Goal: Task Accomplishment & Management: Use online tool/utility

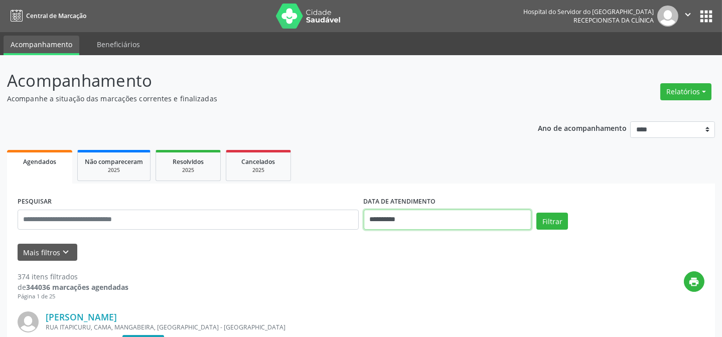
click at [457, 221] on input "**********" at bounding box center [448, 220] width 168 height 20
click at [538, 166] on ul "Agendados Não compareceram 2025 Resolvidos 2025 Cancelados 2025" at bounding box center [361, 166] width 708 height 36
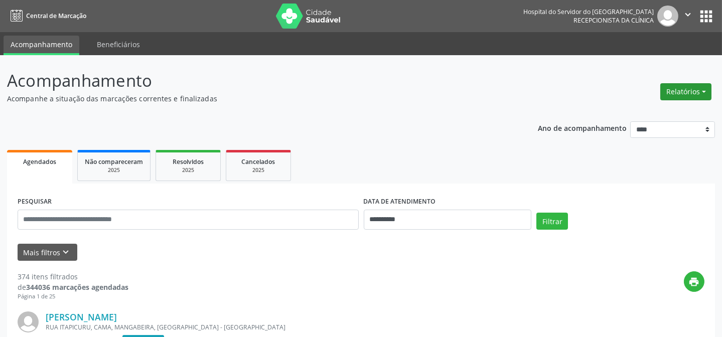
click at [703, 92] on button "Relatórios" at bounding box center [685, 91] width 51 height 17
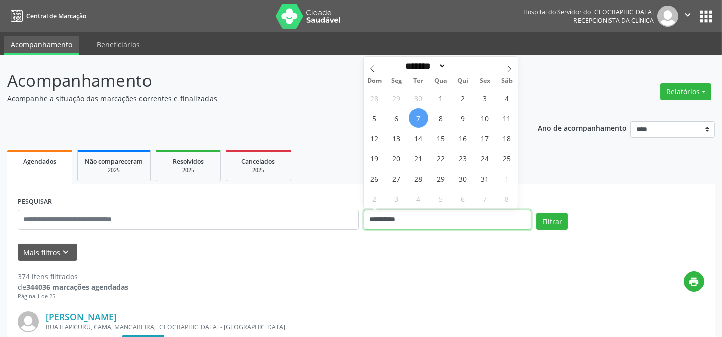
click at [450, 221] on input "**********" at bounding box center [448, 220] width 168 height 20
click at [441, 115] on span "8" at bounding box center [441, 118] width 20 height 20
type input "**********"
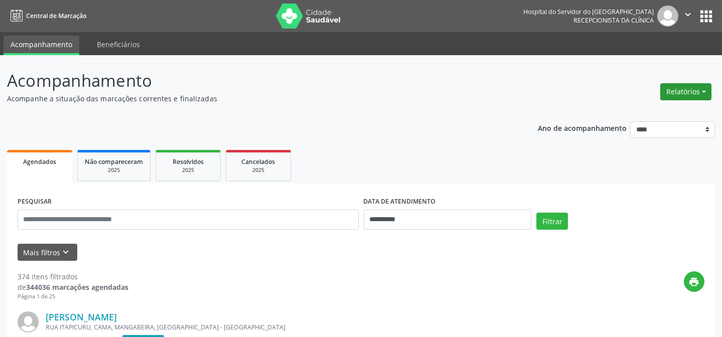
click at [692, 89] on button "Relatórios" at bounding box center [685, 91] width 51 height 17
click at [646, 113] on link "Agendamentos" at bounding box center [658, 113] width 108 height 14
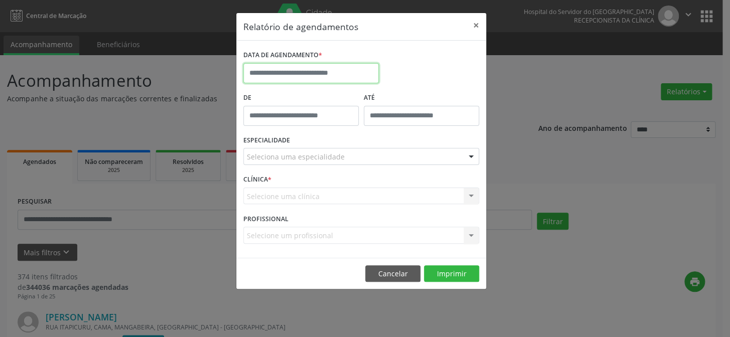
click at [339, 75] on input "text" at bounding box center [310, 73] width 135 height 20
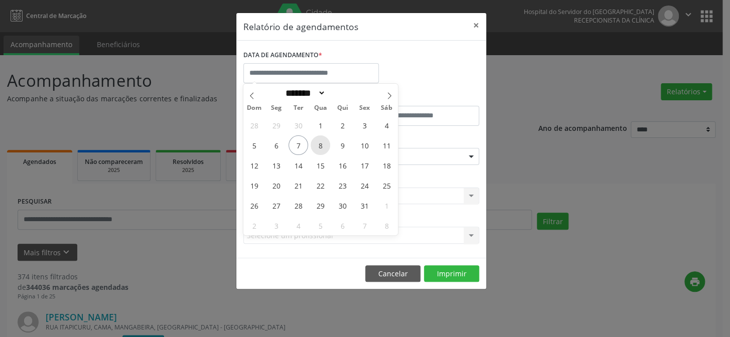
click at [321, 141] on span "8" at bounding box center [321, 145] width 20 height 20
type input "**********"
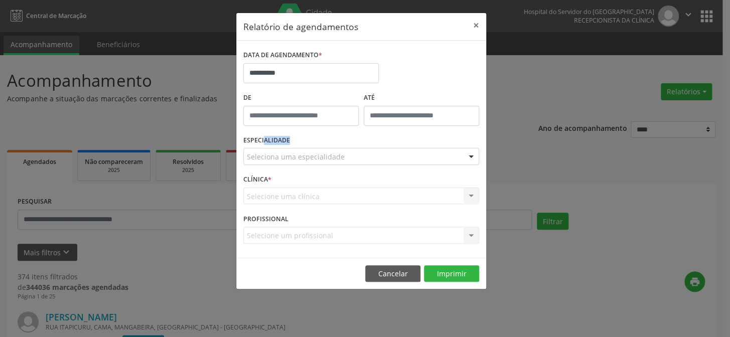
click at [321, 141] on div "ESPECIALIDADE Seleciona uma especialidade Todas as especialidades Alergologia A…" at bounding box center [361, 152] width 241 height 39
click at [412, 158] on div "Seleciona uma especialidade" at bounding box center [361, 156] width 236 height 17
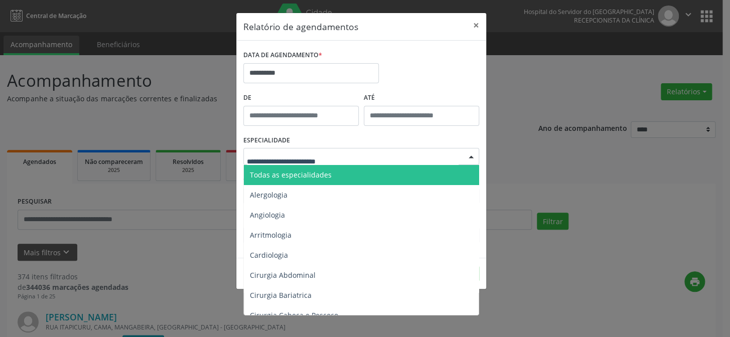
click at [383, 173] on span "Todas as especialidades" at bounding box center [362, 175] width 236 height 20
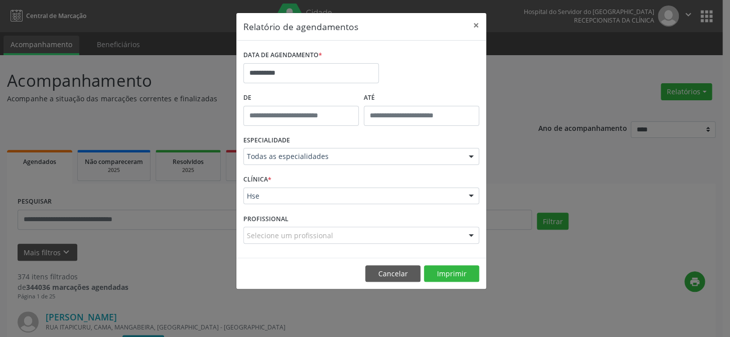
click at [463, 282] on footer "Cancelar Imprimir" at bounding box center [361, 274] width 250 height 32
click at [462, 275] on button "Imprimir" at bounding box center [451, 273] width 55 height 17
click at [476, 21] on button "×" at bounding box center [476, 25] width 20 height 25
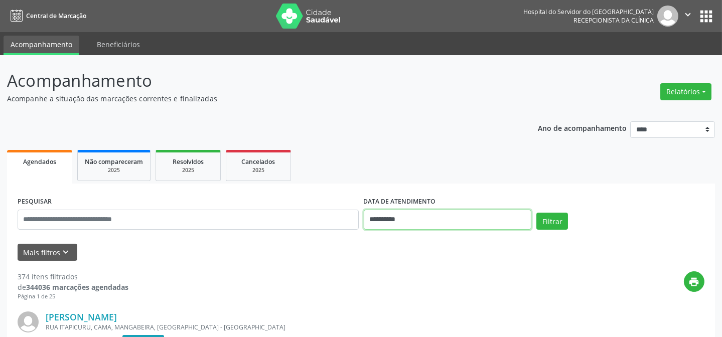
click at [439, 217] on input "**********" at bounding box center [448, 220] width 168 height 20
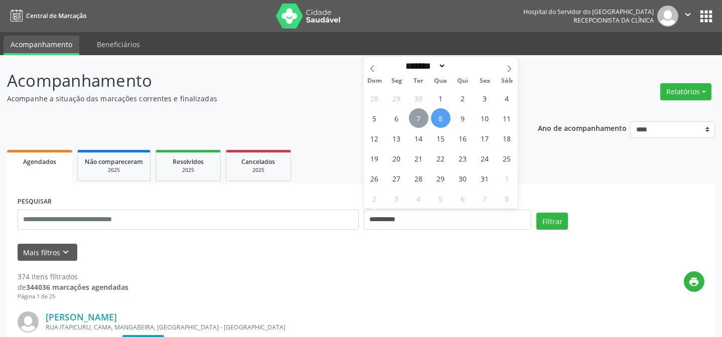
click at [416, 112] on span "7" at bounding box center [419, 118] width 20 height 20
type input "**********"
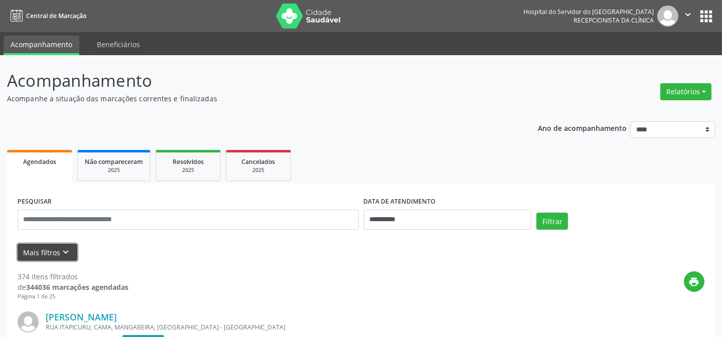
click at [68, 250] on icon "keyboard_arrow_down" at bounding box center [66, 252] width 11 height 11
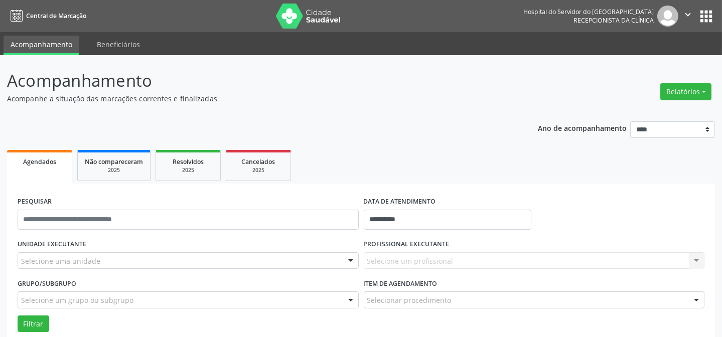
click at [309, 260] on div "Selecione uma unidade" at bounding box center [188, 260] width 341 height 17
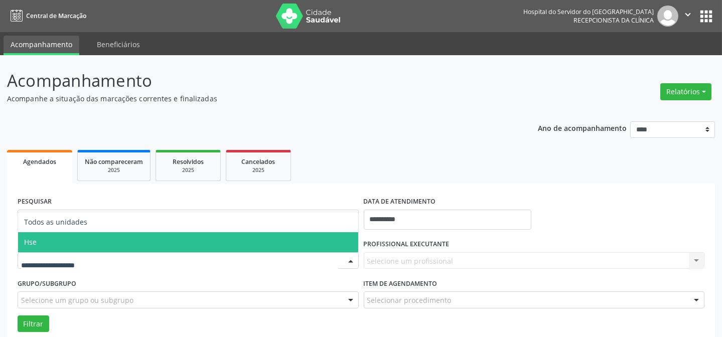
click at [306, 243] on span "Hse" at bounding box center [188, 242] width 340 height 20
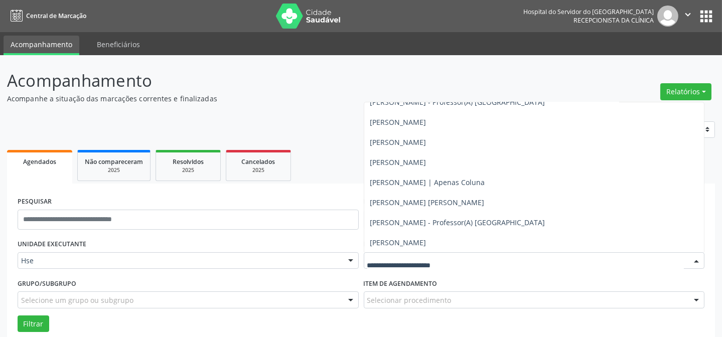
scroll to position [1368, 0]
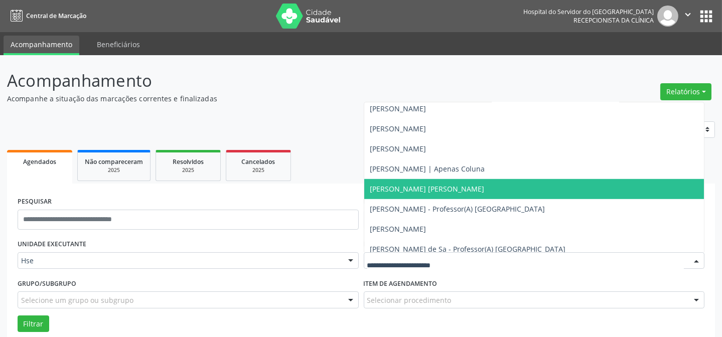
click at [555, 192] on span "[PERSON_NAME] [PERSON_NAME]" at bounding box center [534, 189] width 340 height 20
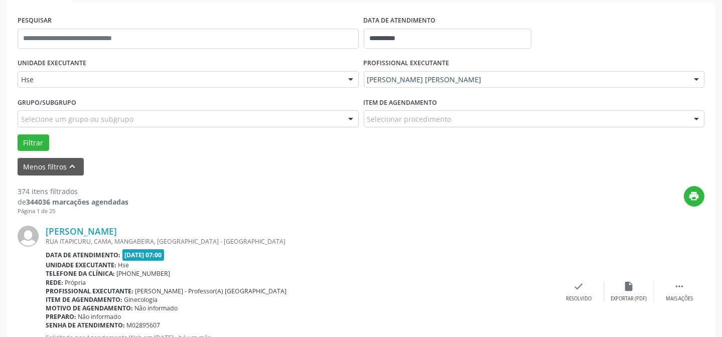
scroll to position [182, 0]
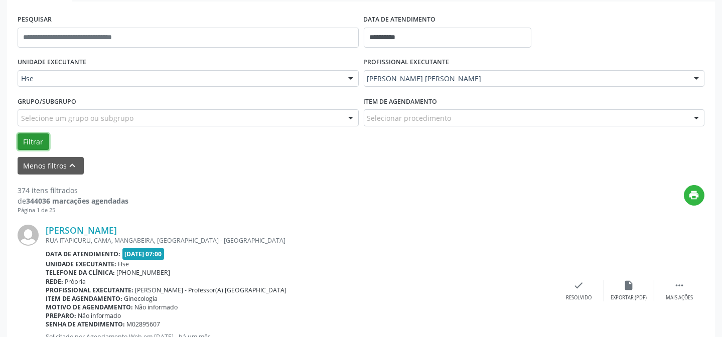
click at [37, 138] on button "Filtrar" at bounding box center [34, 141] width 32 height 17
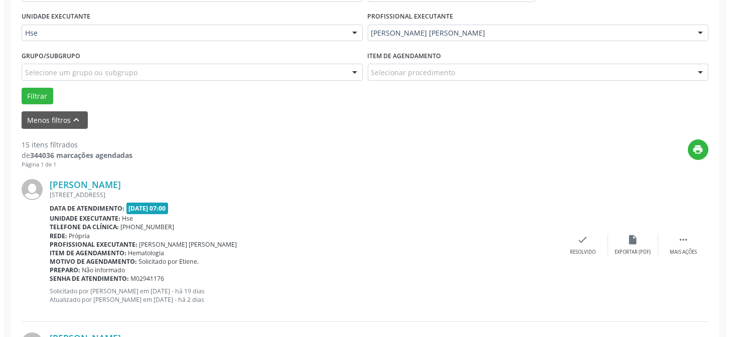
scroll to position [273, 0]
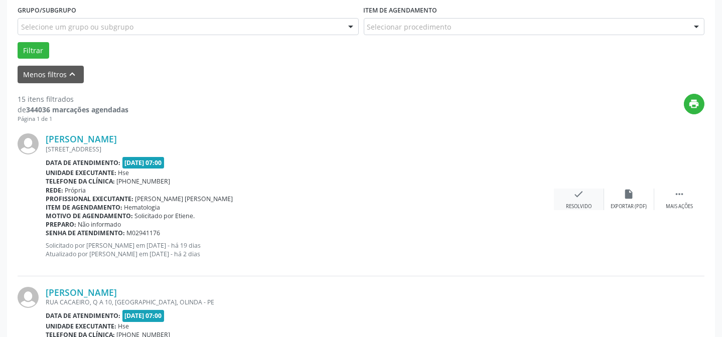
click at [578, 199] on icon "check" at bounding box center [579, 194] width 11 height 11
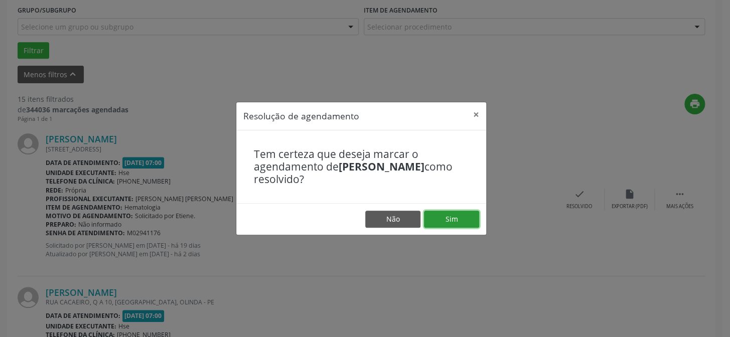
click at [469, 217] on button "Sim" at bounding box center [451, 219] width 55 height 17
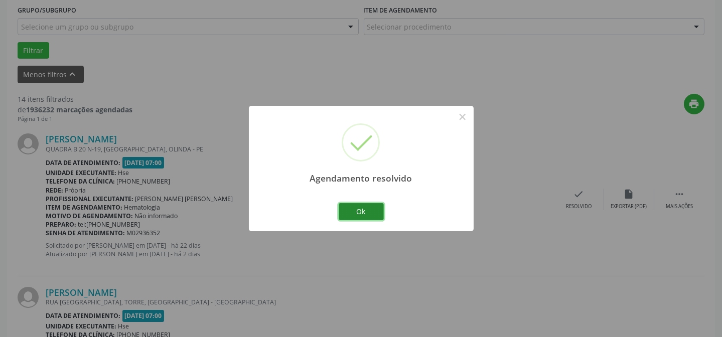
click at [370, 217] on button "Ok" at bounding box center [361, 211] width 45 height 17
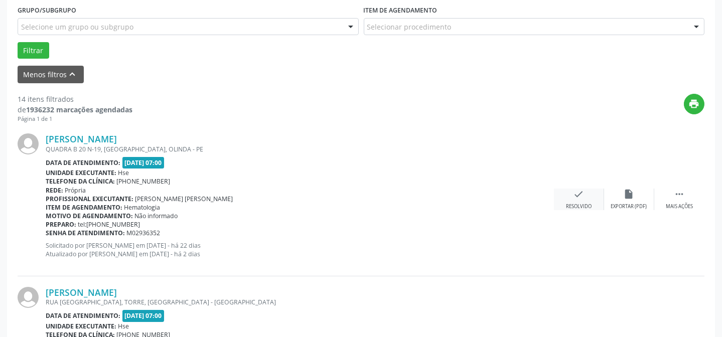
click at [583, 189] on icon "check" at bounding box center [579, 194] width 11 height 11
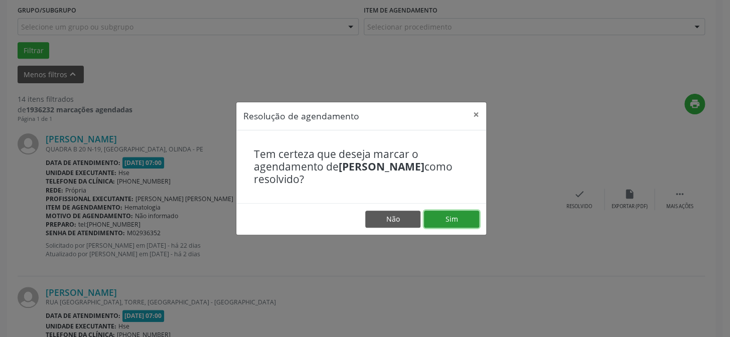
click at [470, 218] on button "Sim" at bounding box center [451, 219] width 55 height 17
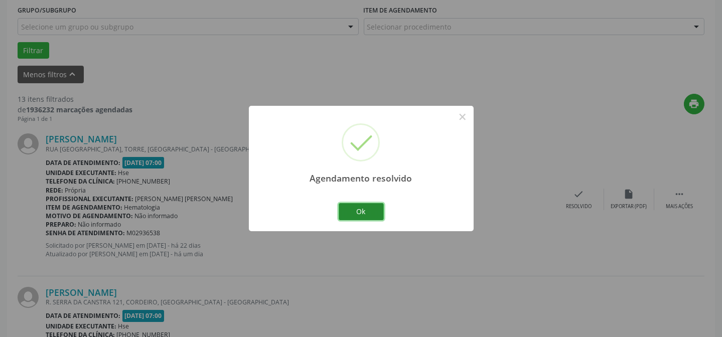
click at [366, 211] on button "Ok" at bounding box center [361, 211] width 45 height 17
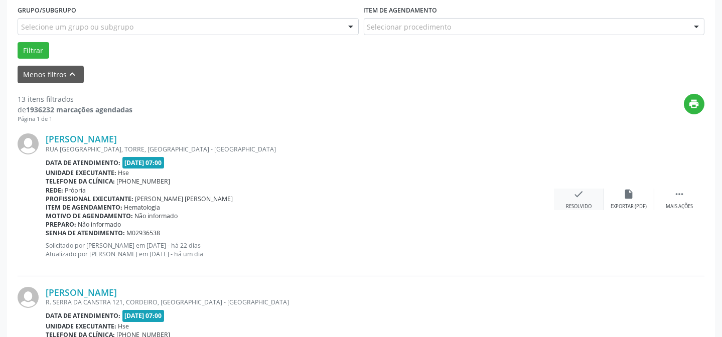
click at [582, 194] on icon "check" at bounding box center [579, 194] width 11 height 11
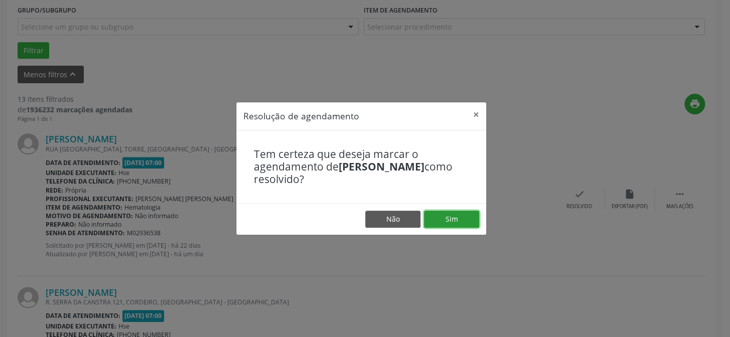
click at [463, 219] on button "Sim" at bounding box center [451, 219] width 55 height 17
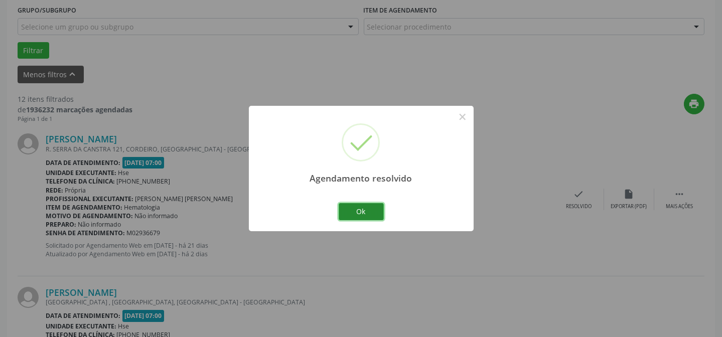
click at [366, 215] on button "Ok" at bounding box center [361, 211] width 45 height 17
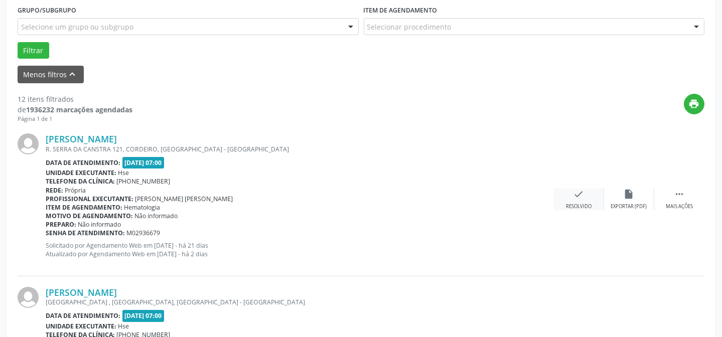
click at [575, 200] on div "check Resolvido" at bounding box center [579, 200] width 50 height 22
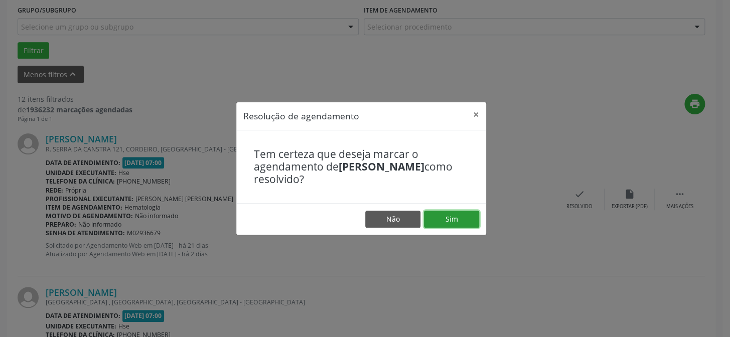
click at [451, 220] on button "Sim" at bounding box center [451, 219] width 55 height 17
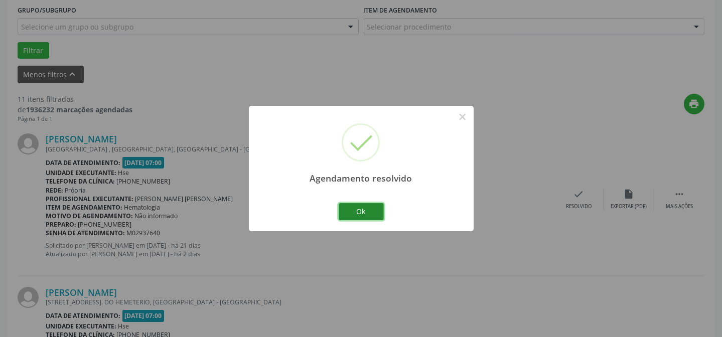
click at [372, 214] on button "Ok" at bounding box center [361, 211] width 45 height 17
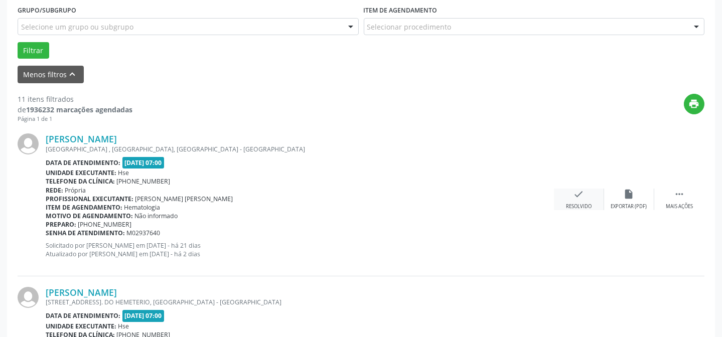
click at [576, 199] on icon "check" at bounding box center [579, 194] width 11 height 11
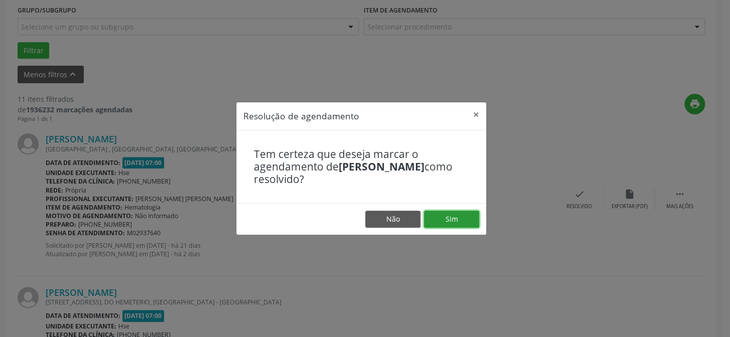
click at [468, 221] on button "Sim" at bounding box center [451, 219] width 55 height 17
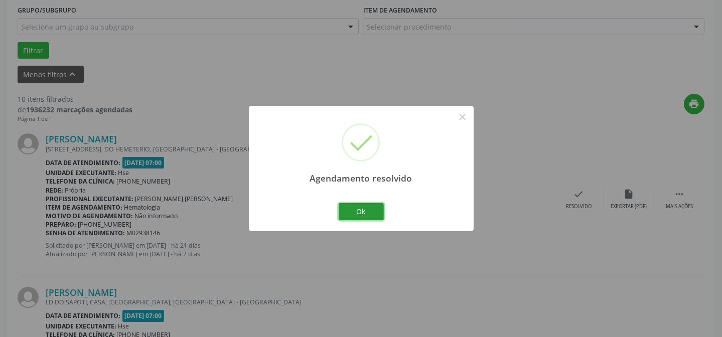
click at [367, 214] on button "Ok" at bounding box center [361, 211] width 45 height 17
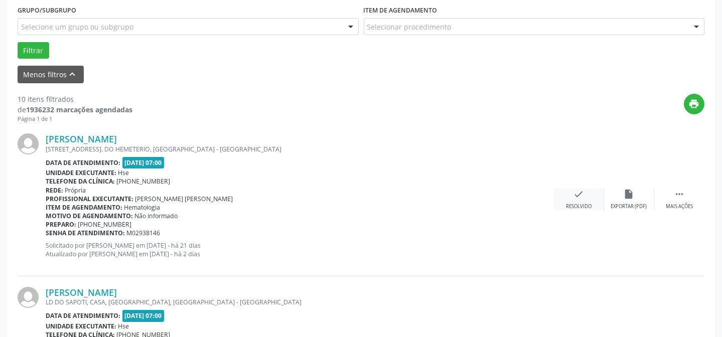
click at [572, 199] on div "check Resolvido" at bounding box center [579, 200] width 50 height 22
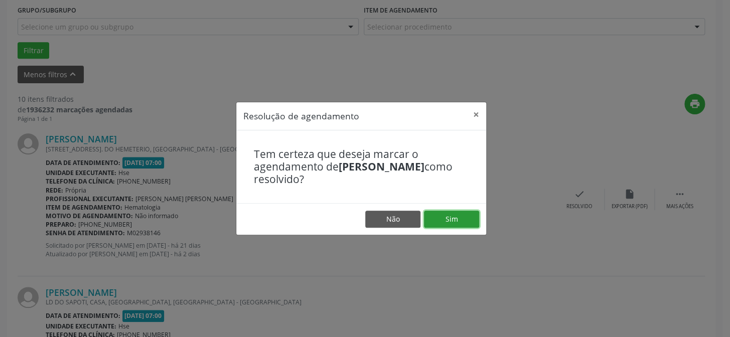
click at [440, 218] on button "Sim" at bounding box center [451, 219] width 55 height 17
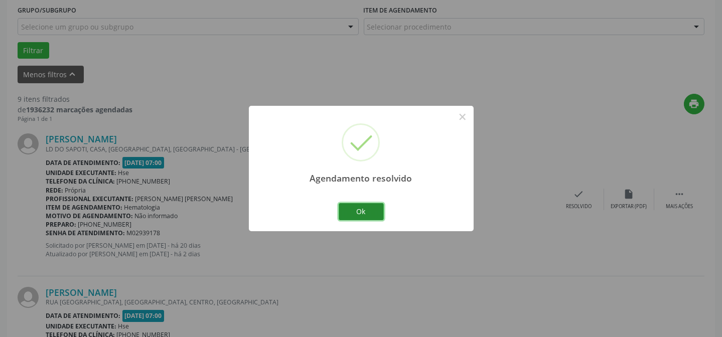
click at [375, 210] on button "Ok" at bounding box center [361, 211] width 45 height 17
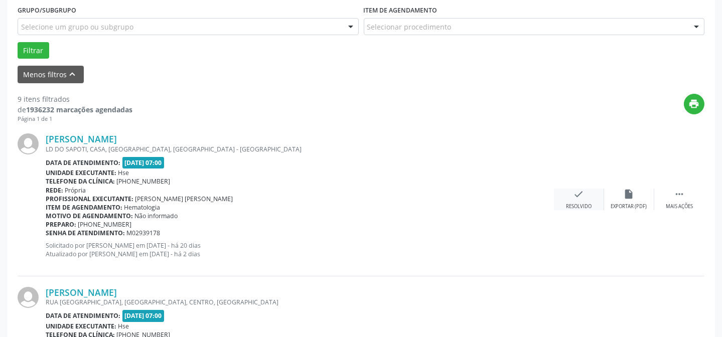
click at [585, 200] on div "check Resolvido" at bounding box center [579, 200] width 50 height 22
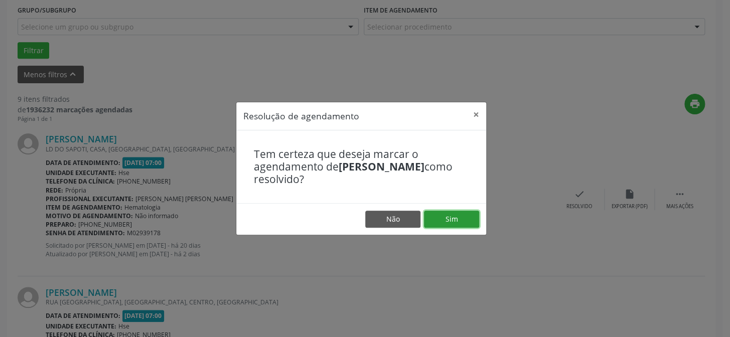
click at [461, 215] on button "Sim" at bounding box center [451, 219] width 55 height 17
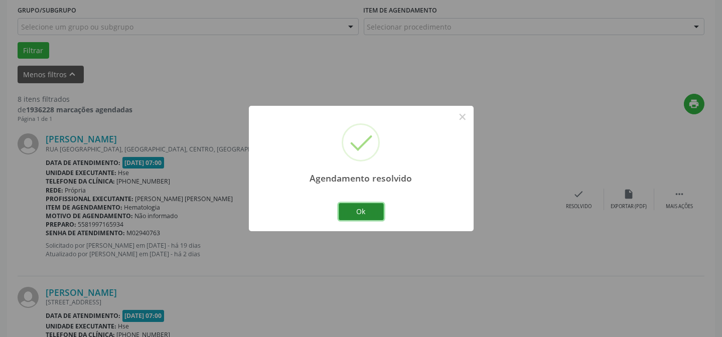
click at [359, 210] on button "Ok" at bounding box center [361, 211] width 45 height 17
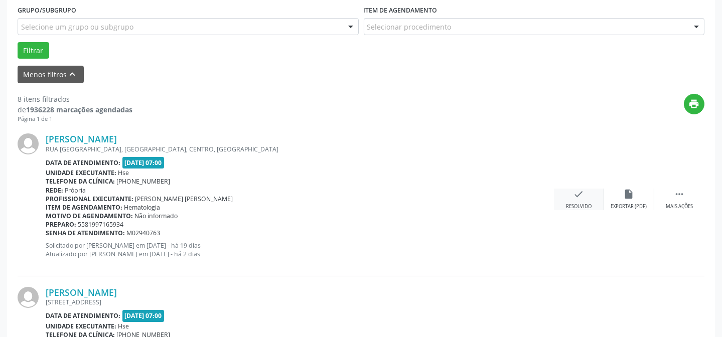
click at [589, 206] on div "Resolvido" at bounding box center [579, 206] width 26 height 7
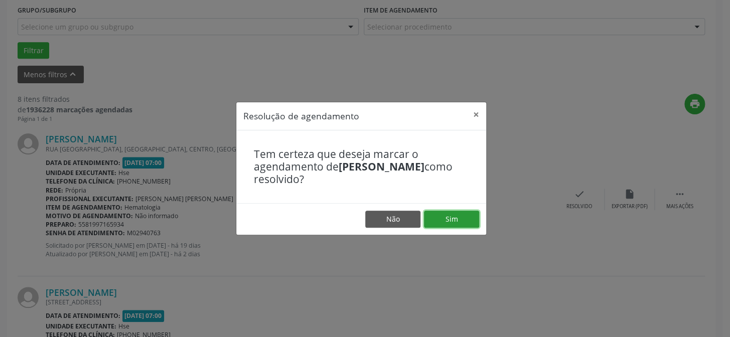
click at [459, 221] on button "Sim" at bounding box center [451, 219] width 55 height 17
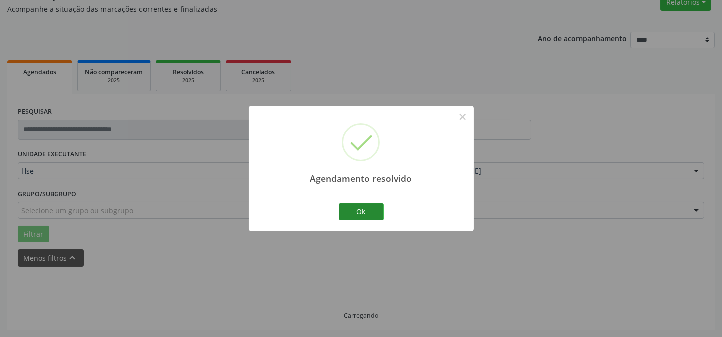
scroll to position [100, 0]
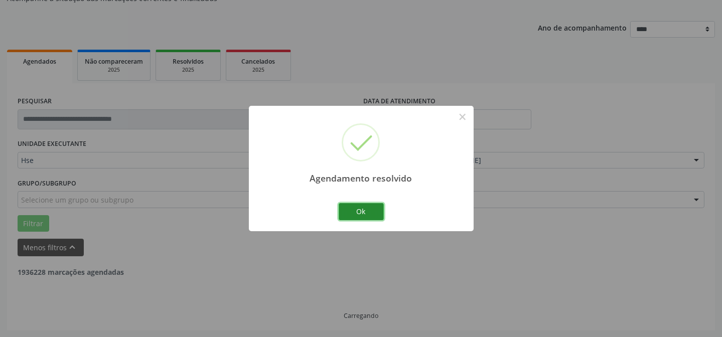
click at [359, 213] on button "Ok" at bounding box center [361, 211] width 45 height 17
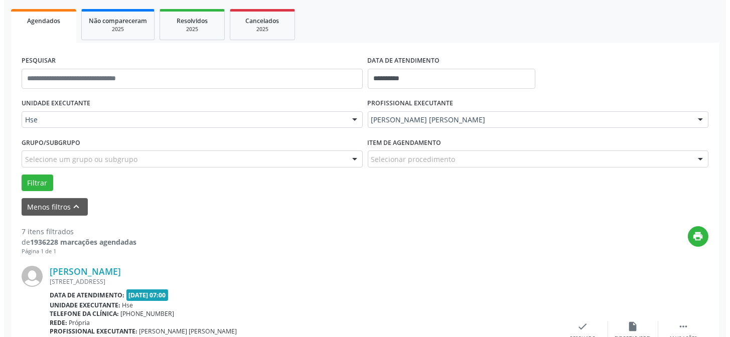
scroll to position [282, 0]
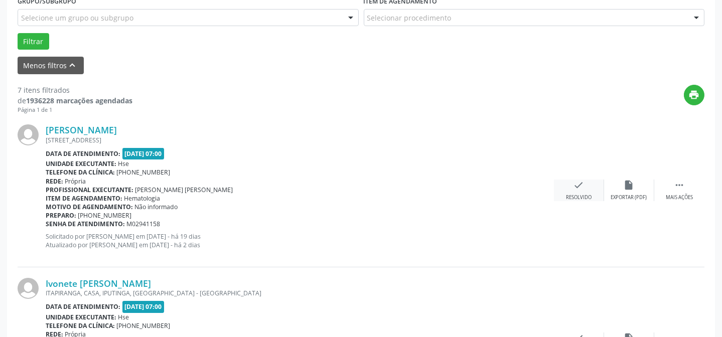
click at [577, 186] on icon "check" at bounding box center [579, 185] width 11 height 11
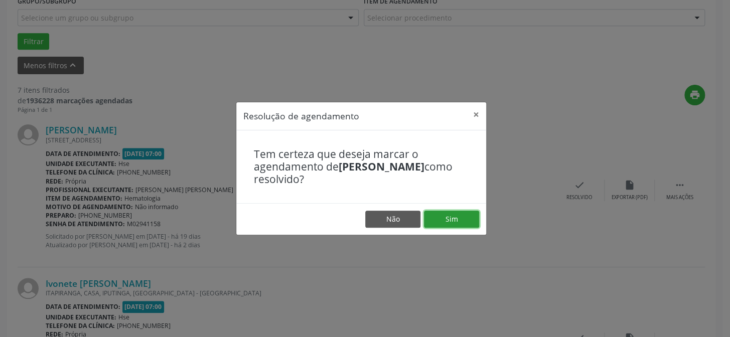
click at [470, 216] on button "Sim" at bounding box center [451, 219] width 55 height 17
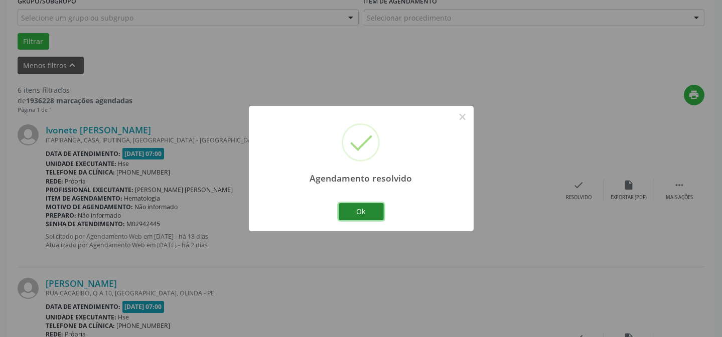
click at [367, 213] on button "Ok" at bounding box center [361, 211] width 45 height 17
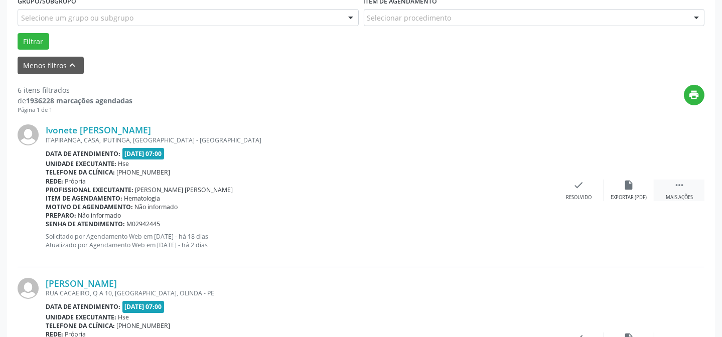
click at [683, 188] on icon "" at bounding box center [679, 185] width 11 height 11
click at [637, 194] on div "Não compareceu" at bounding box center [629, 197] width 43 height 7
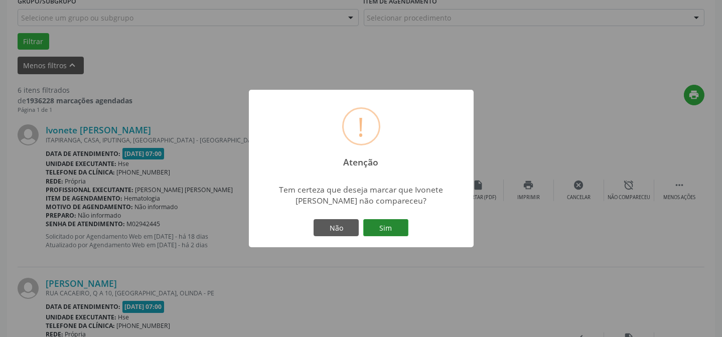
click at [391, 229] on button "Sim" at bounding box center [385, 227] width 45 height 17
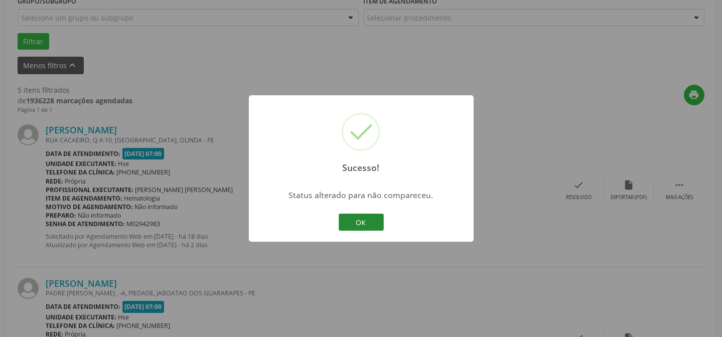
click at [351, 215] on button "OK" at bounding box center [361, 222] width 45 height 17
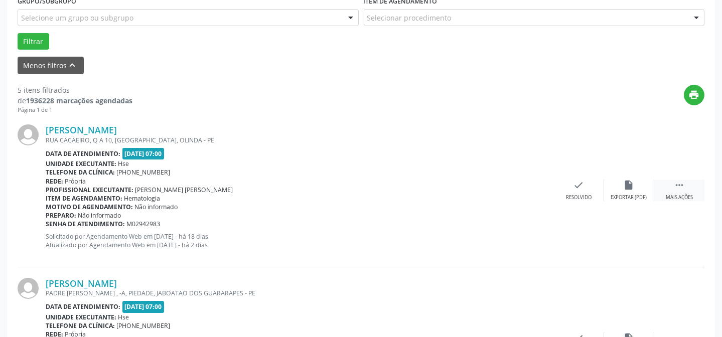
click at [684, 187] on icon "" at bounding box center [679, 185] width 11 height 11
click at [636, 190] on div "alarm_off Não compareceu" at bounding box center [629, 191] width 50 height 22
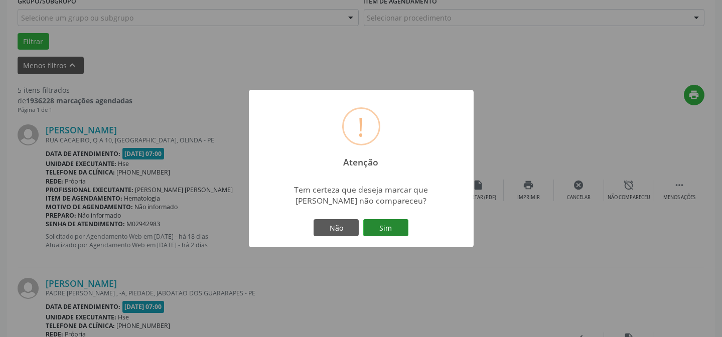
click at [390, 227] on button "Sim" at bounding box center [385, 227] width 45 height 17
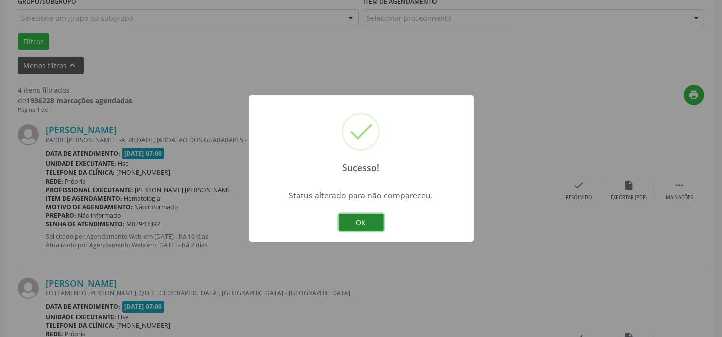
click at [366, 221] on button "OK" at bounding box center [361, 222] width 45 height 17
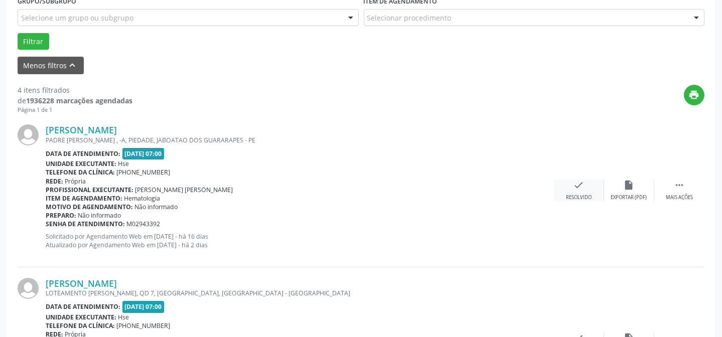
click at [577, 189] on icon "check" at bounding box center [579, 185] width 11 height 11
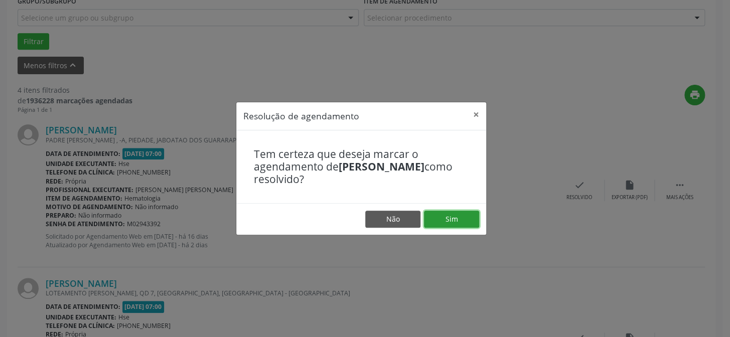
click at [468, 224] on button "Sim" at bounding box center [451, 219] width 55 height 17
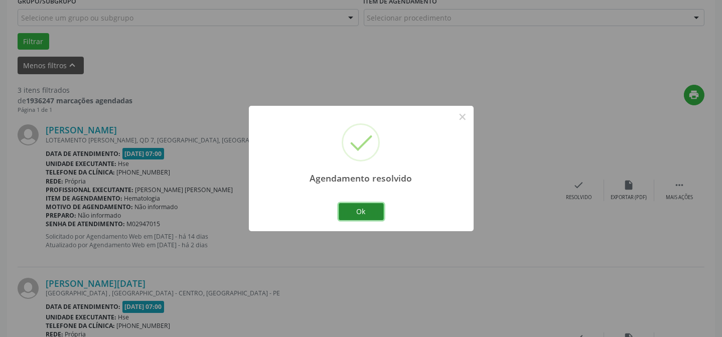
click at [370, 212] on button "Ok" at bounding box center [361, 211] width 45 height 17
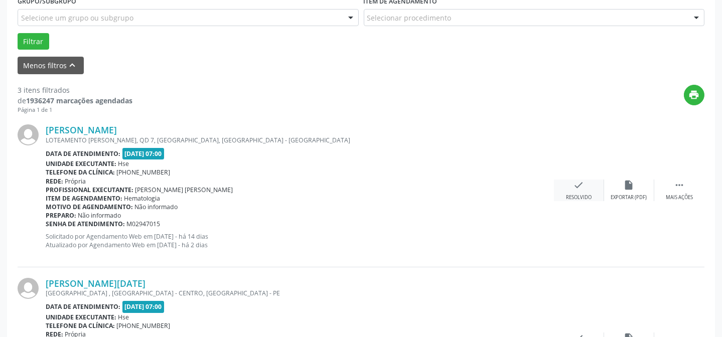
click at [578, 191] on div "check Resolvido" at bounding box center [579, 191] width 50 height 22
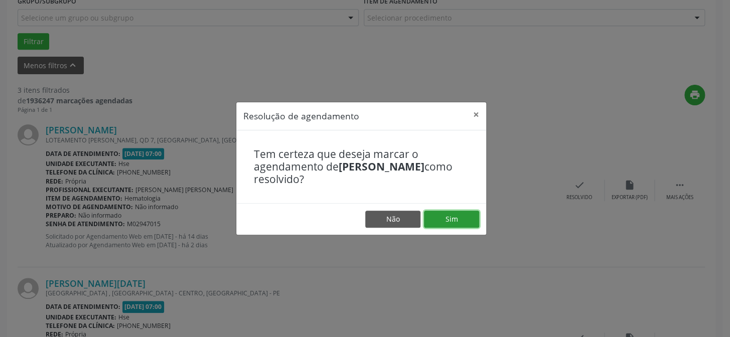
click at [452, 221] on button "Sim" at bounding box center [451, 219] width 55 height 17
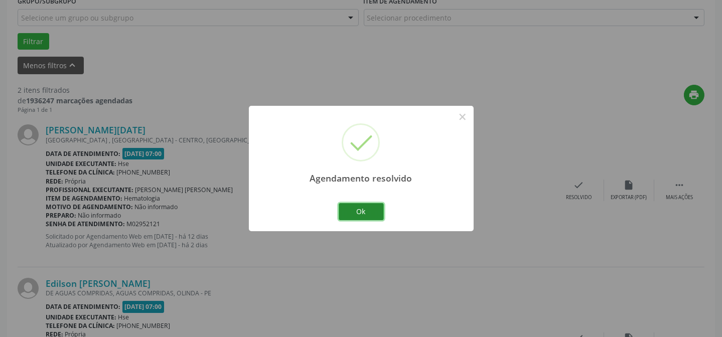
click at [365, 209] on button "Ok" at bounding box center [361, 211] width 45 height 17
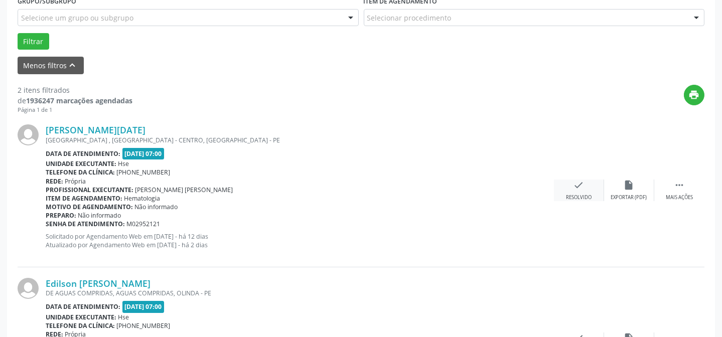
click at [579, 197] on div "Resolvido" at bounding box center [579, 197] width 26 height 7
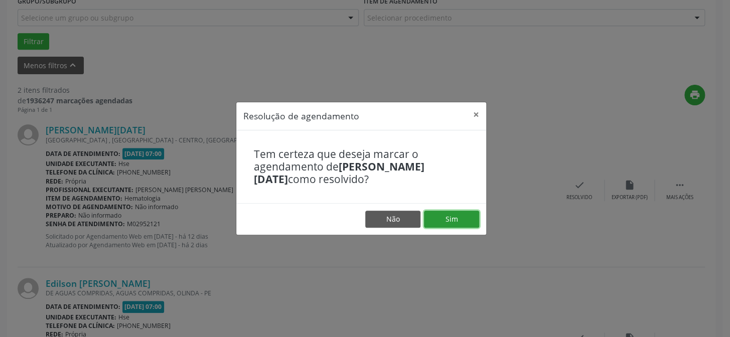
click at [468, 218] on button "Sim" at bounding box center [451, 219] width 55 height 17
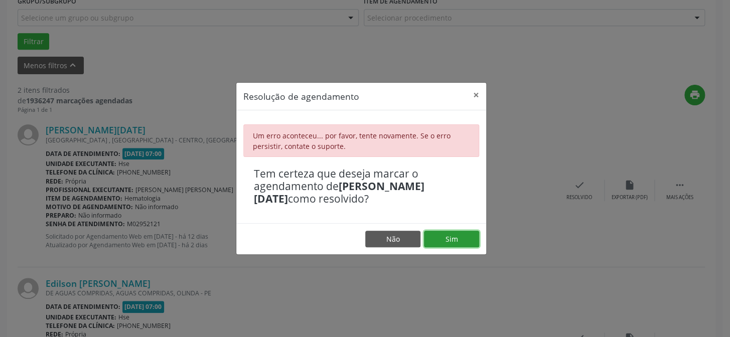
click at [444, 234] on button "Sim" at bounding box center [451, 239] width 55 height 17
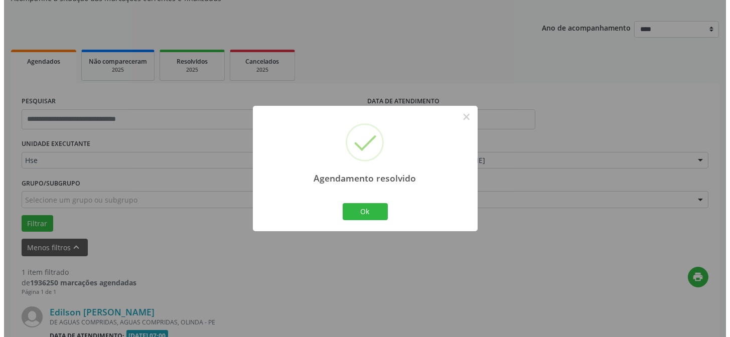
scroll to position [229, 0]
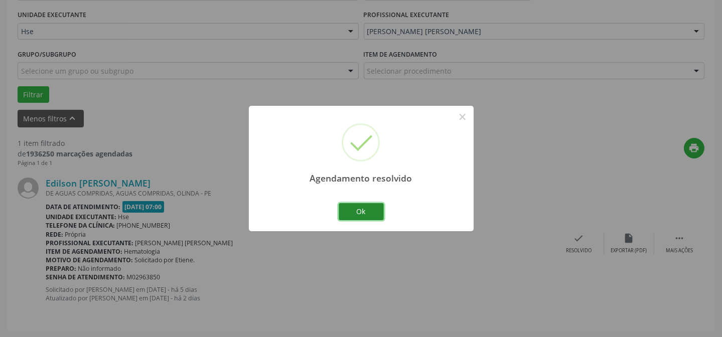
click at [371, 213] on button "Ok" at bounding box center [361, 211] width 45 height 17
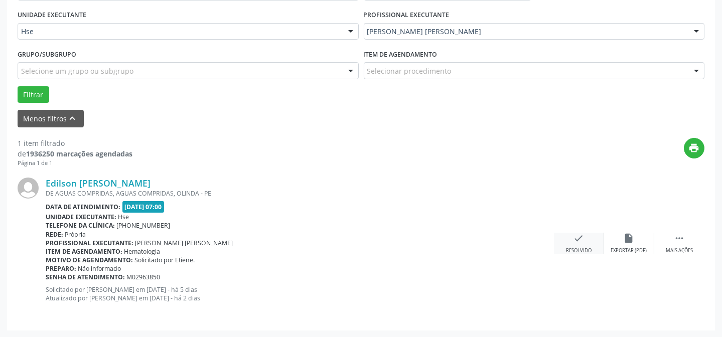
click at [581, 242] on icon "check" at bounding box center [579, 238] width 11 height 11
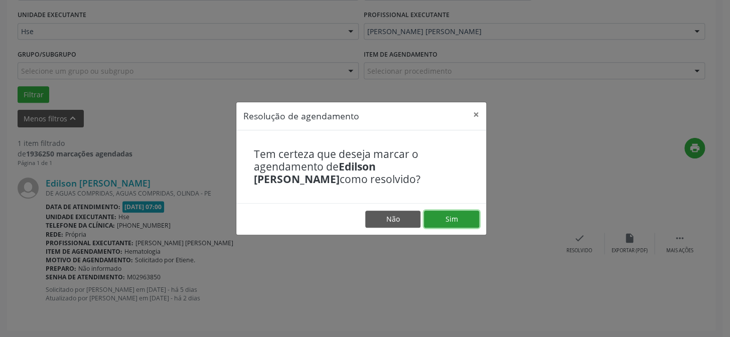
click at [464, 218] on button "Sim" at bounding box center [451, 219] width 55 height 17
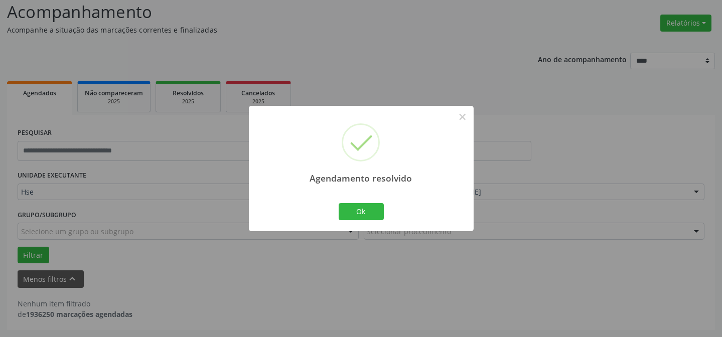
scroll to position [68, 0]
click at [374, 207] on button "Ok" at bounding box center [361, 211] width 45 height 17
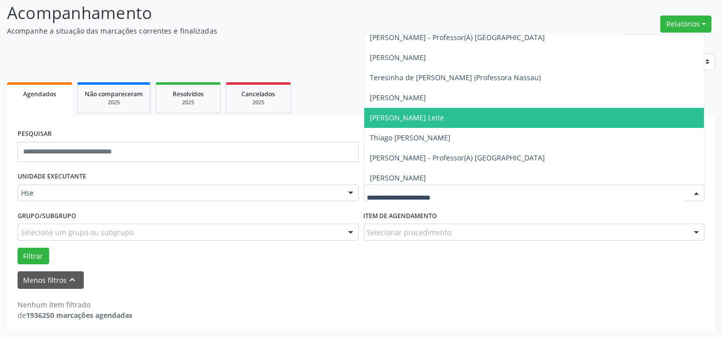
scroll to position [7207, 0]
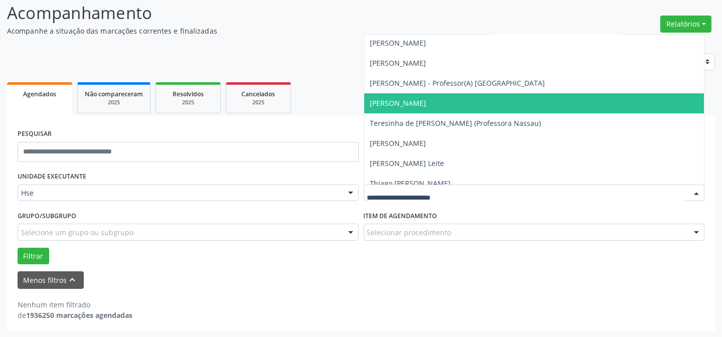
click at [548, 108] on span "[PERSON_NAME]" at bounding box center [534, 103] width 340 height 20
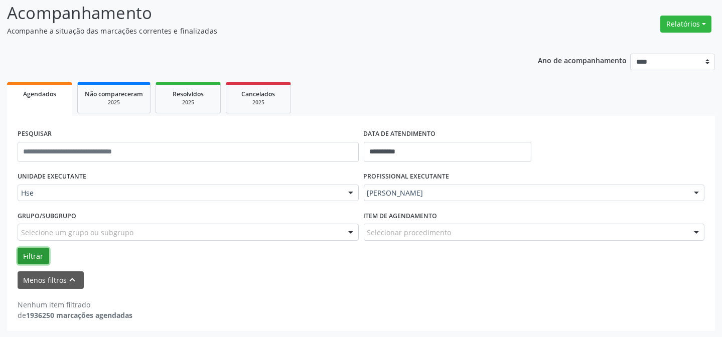
click at [25, 253] on button "Filtrar" at bounding box center [34, 256] width 32 height 17
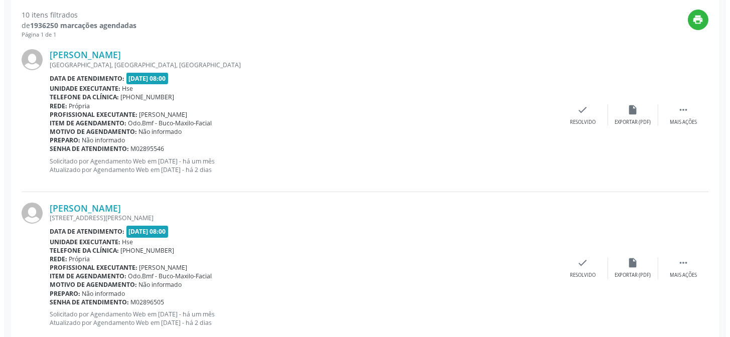
scroll to position [296, 0]
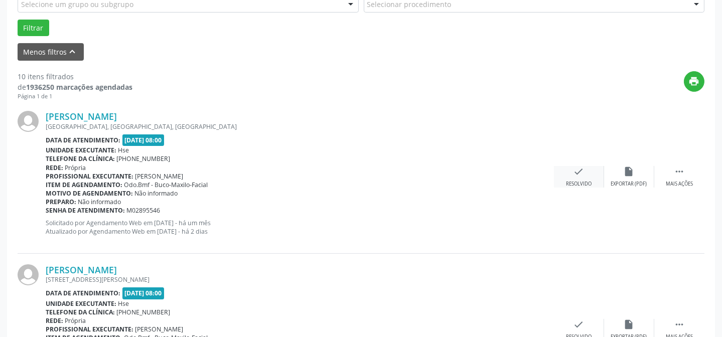
click at [573, 179] on div "check Resolvido" at bounding box center [579, 177] width 50 height 22
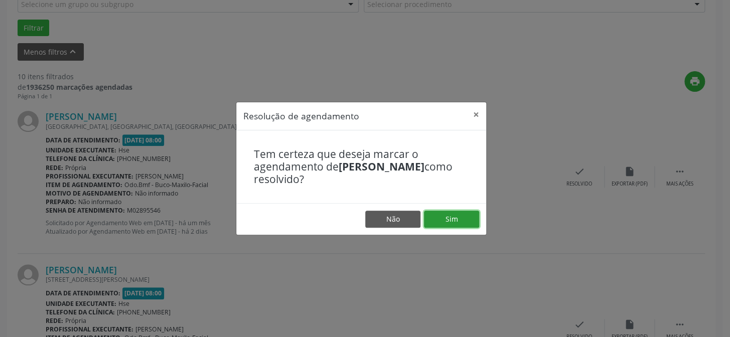
click at [467, 216] on button "Sim" at bounding box center [451, 219] width 55 height 17
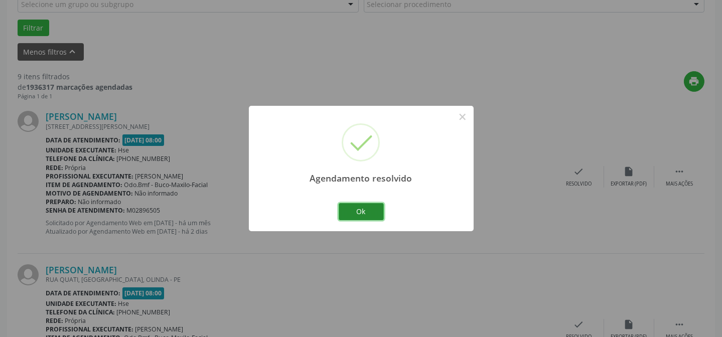
click at [366, 211] on button "Ok" at bounding box center [361, 211] width 45 height 17
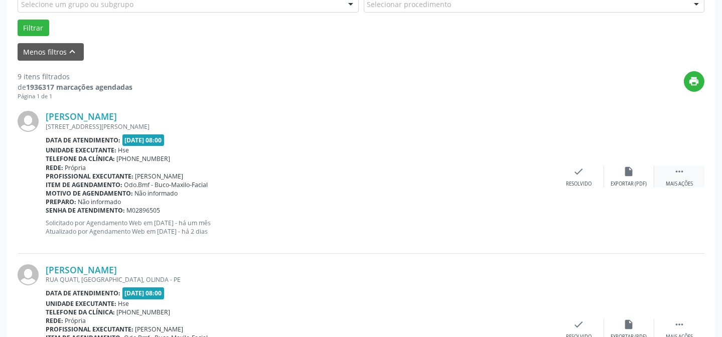
click at [673, 176] on div " Mais ações" at bounding box center [679, 177] width 50 height 22
click at [632, 178] on div "alarm_off Não compareceu" at bounding box center [629, 177] width 50 height 22
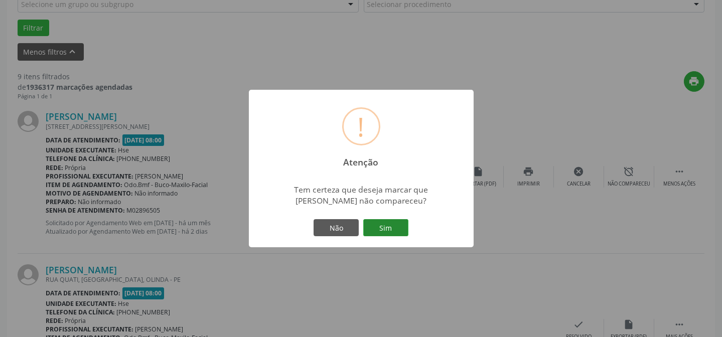
click at [393, 227] on button "Sim" at bounding box center [385, 227] width 45 height 17
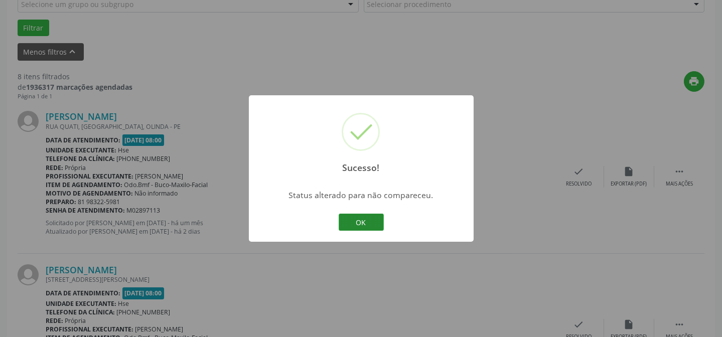
click at [357, 218] on button "OK" at bounding box center [361, 222] width 45 height 17
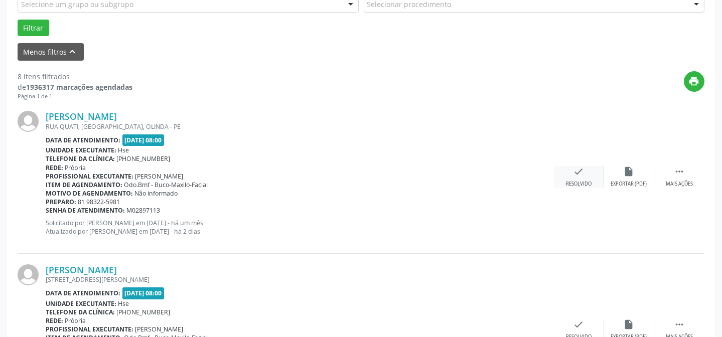
click at [576, 174] on icon "check" at bounding box center [579, 171] width 11 height 11
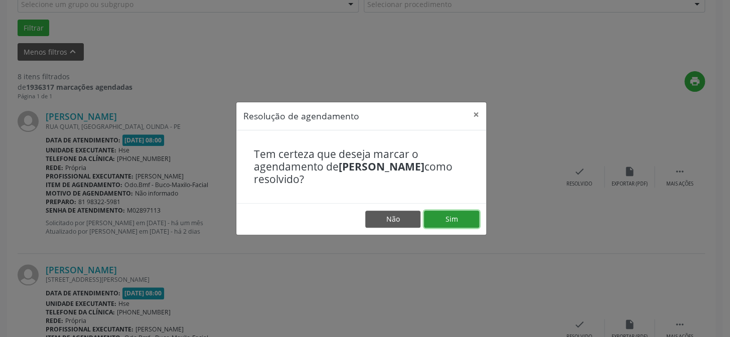
click at [468, 215] on button "Sim" at bounding box center [451, 219] width 55 height 17
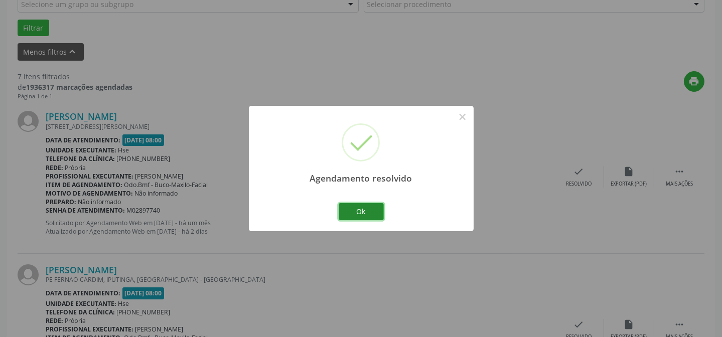
click at [367, 211] on button "Ok" at bounding box center [361, 211] width 45 height 17
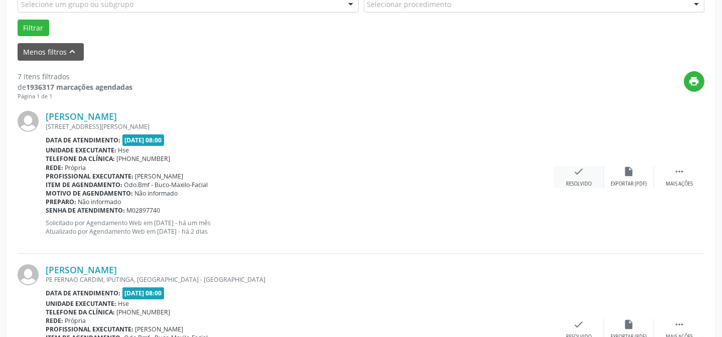
click at [587, 172] on div "check Resolvido" at bounding box center [579, 177] width 50 height 22
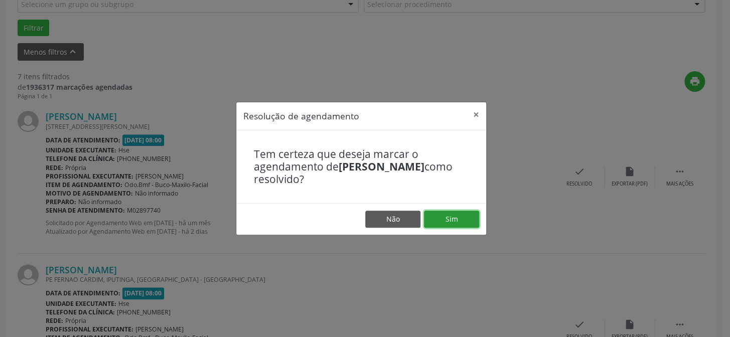
click at [458, 218] on button "Sim" at bounding box center [451, 219] width 55 height 17
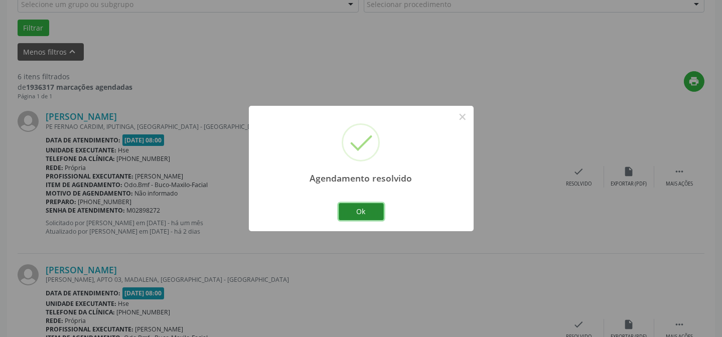
click at [368, 214] on button "Ok" at bounding box center [361, 211] width 45 height 17
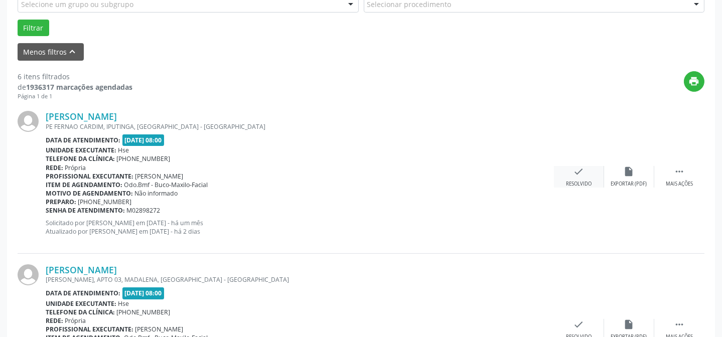
click at [577, 181] on div "Resolvido" at bounding box center [579, 184] width 26 height 7
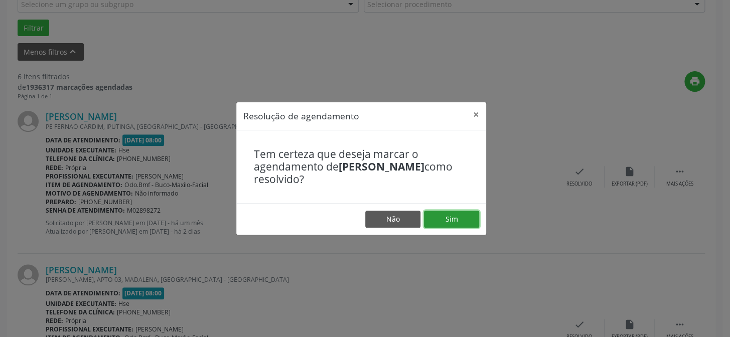
click at [442, 215] on button "Sim" at bounding box center [451, 219] width 55 height 17
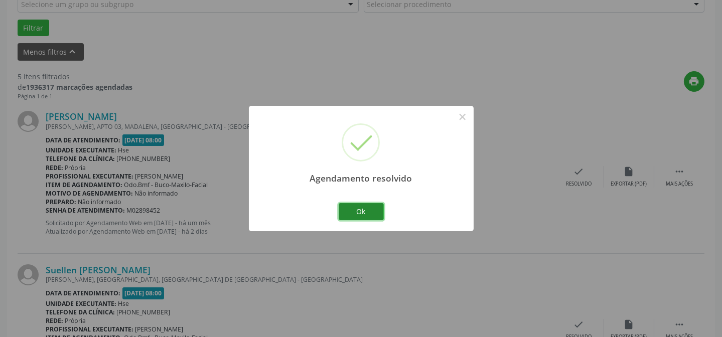
click at [371, 215] on button "Ok" at bounding box center [361, 211] width 45 height 17
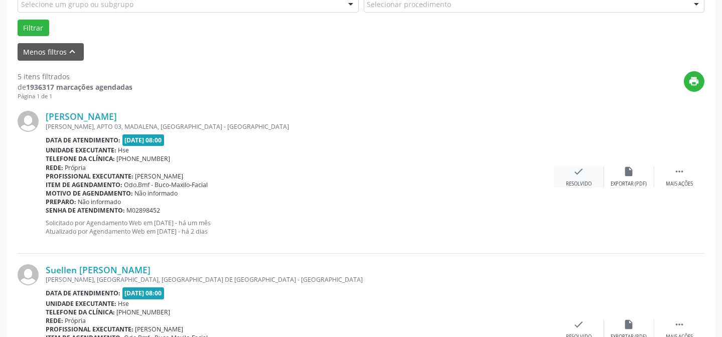
click at [577, 173] on icon "check" at bounding box center [579, 171] width 11 height 11
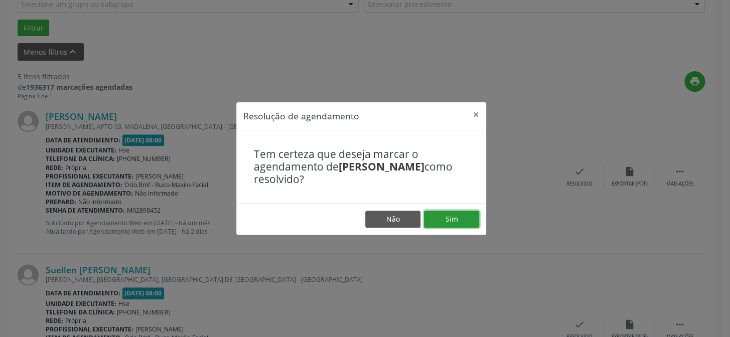
click at [459, 218] on button "Sim" at bounding box center [451, 219] width 55 height 17
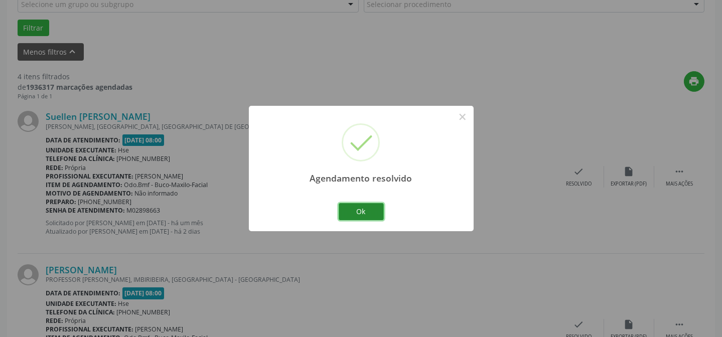
click at [368, 215] on button "Ok" at bounding box center [361, 211] width 45 height 17
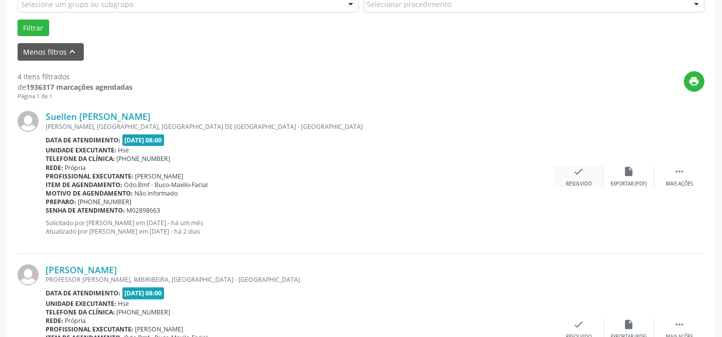
click at [577, 172] on icon "check" at bounding box center [579, 171] width 11 height 11
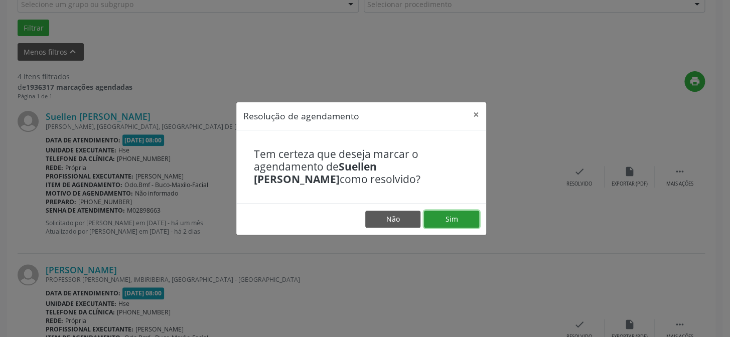
click at [463, 220] on button "Sim" at bounding box center [451, 219] width 55 height 17
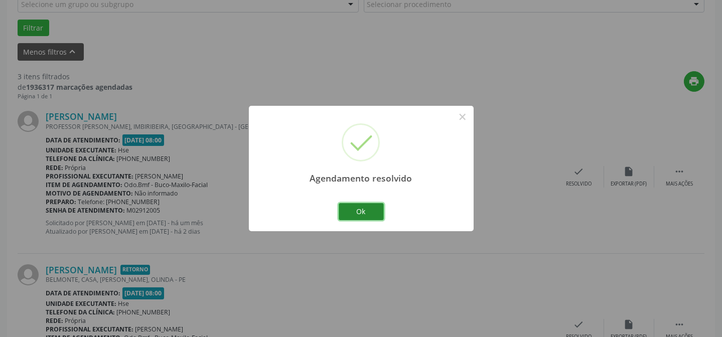
click at [362, 215] on button "Ok" at bounding box center [361, 211] width 45 height 17
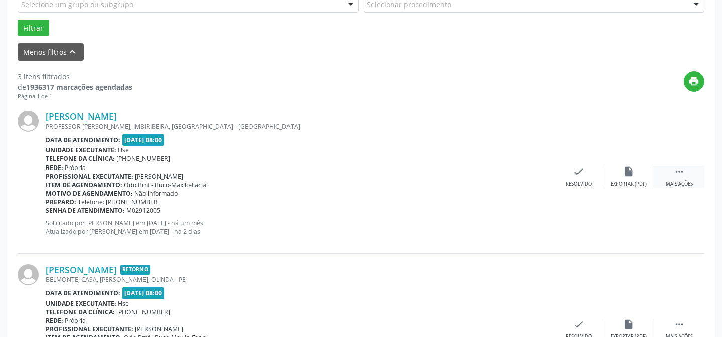
click at [678, 172] on icon "" at bounding box center [679, 171] width 11 height 11
click at [629, 181] on div "Não compareceu" at bounding box center [629, 184] width 43 height 7
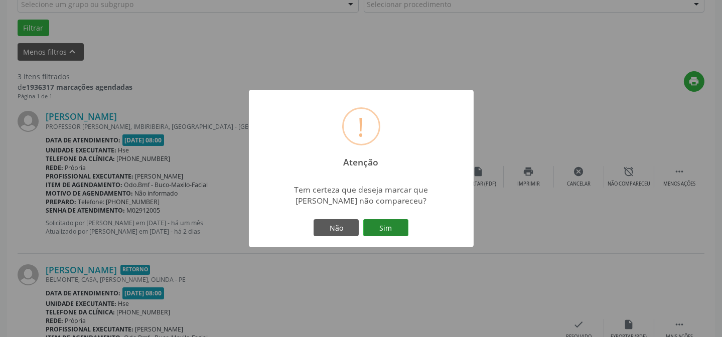
click at [385, 224] on button "Sim" at bounding box center [385, 227] width 45 height 17
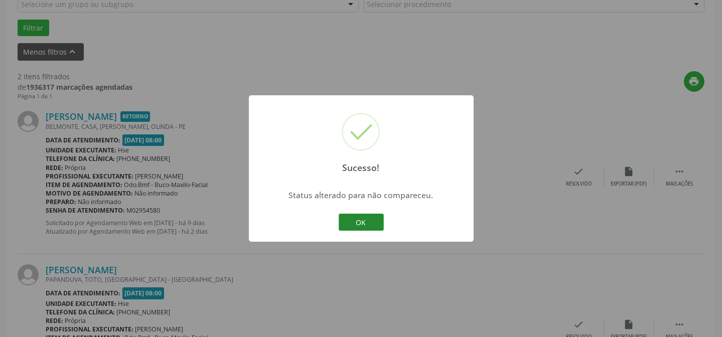
click at [370, 222] on button "OK" at bounding box center [361, 222] width 45 height 17
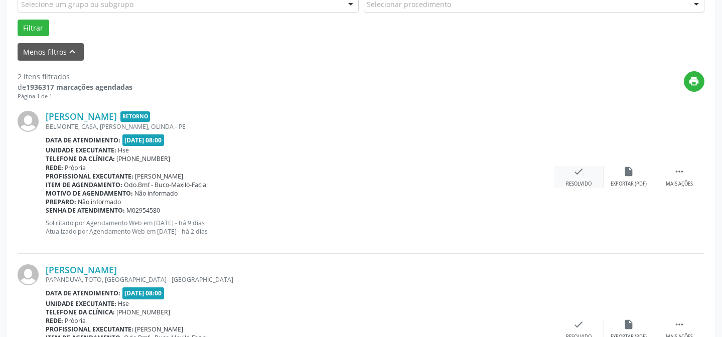
click at [582, 177] on div "check Resolvido" at bounding box center [579, 177] width 50 height 22
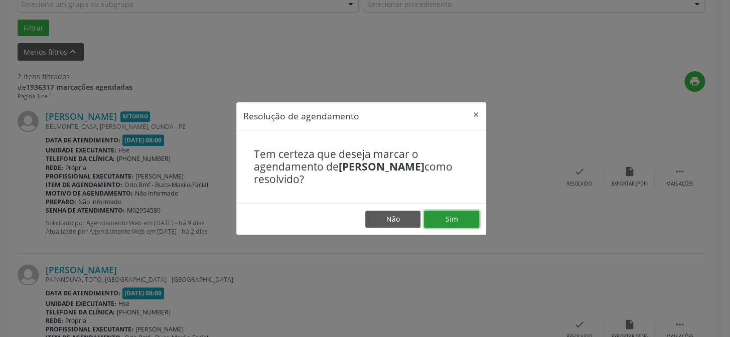
click at [457, 217] on button "Sim" at bounding box center [451, 219] width 55 height 17
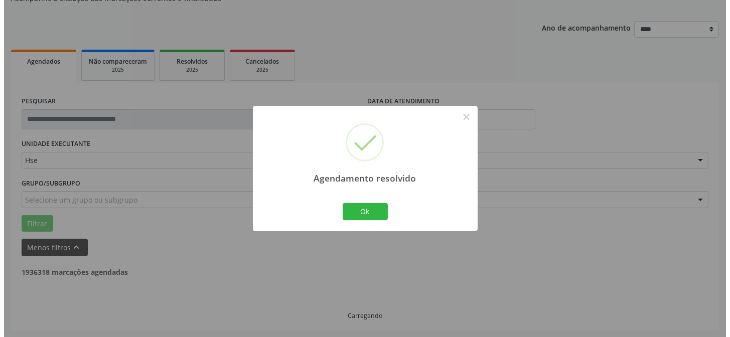
scroll to position [229, 0]
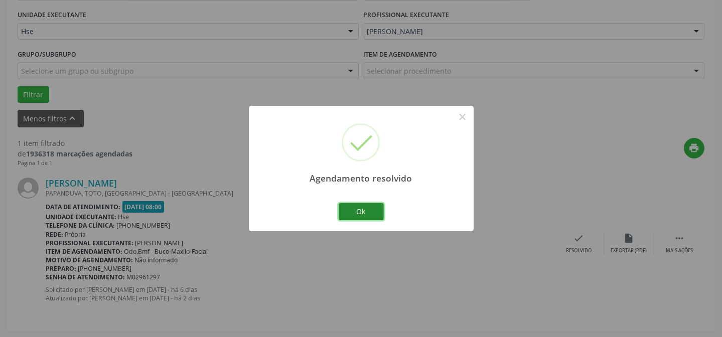
click at [381, 214] on button "Ok" at bounding box center [361, 211] width 45 height 17
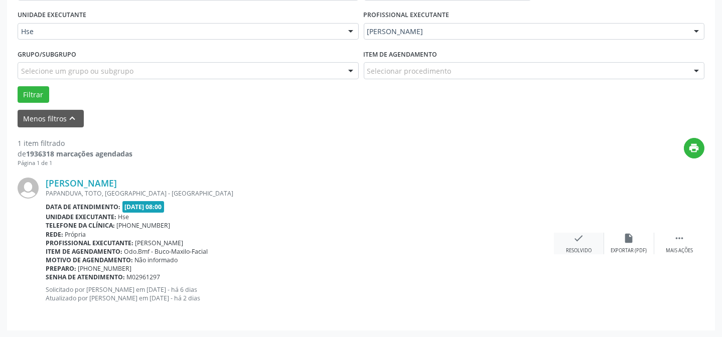
click at [575, 240] on icon "check" at bounding box center [579, 238] width 11 height 11
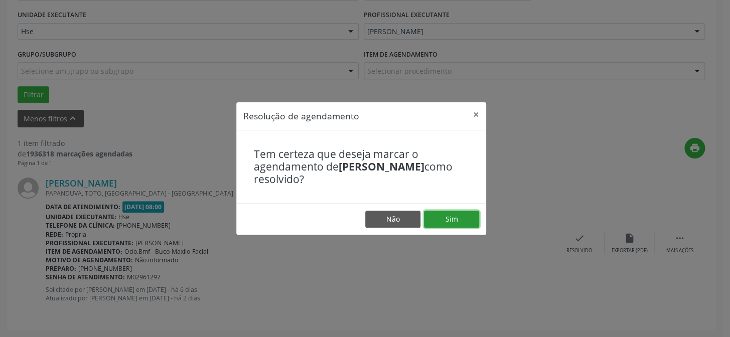
click at [460, 217] on button "Sim" at bounding box center [451, 219] width 55 height 17
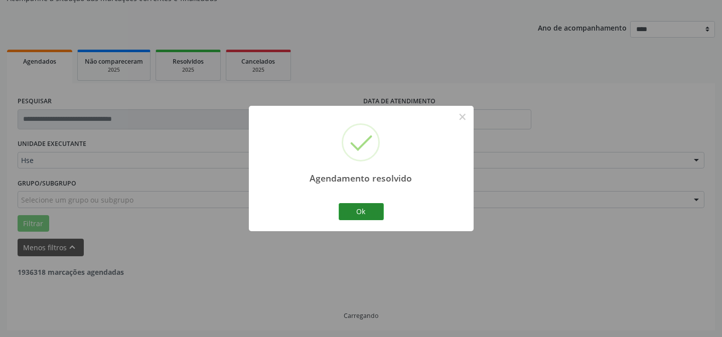
scroll to position [68, 0]
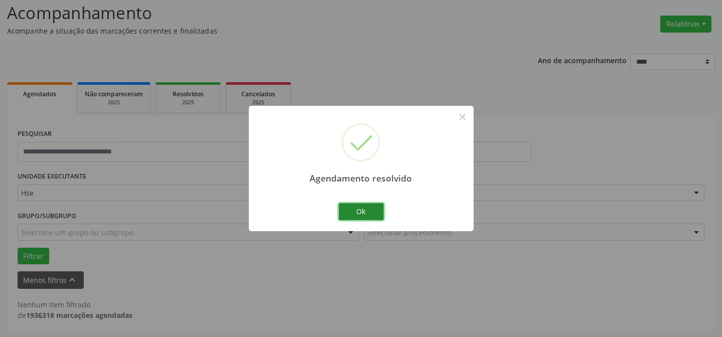
click at [369, 213] on button "Ok" at bounding box center [361, 211] width 45 height 17
